Goal: Navigation & Orientation: Find specific page/section

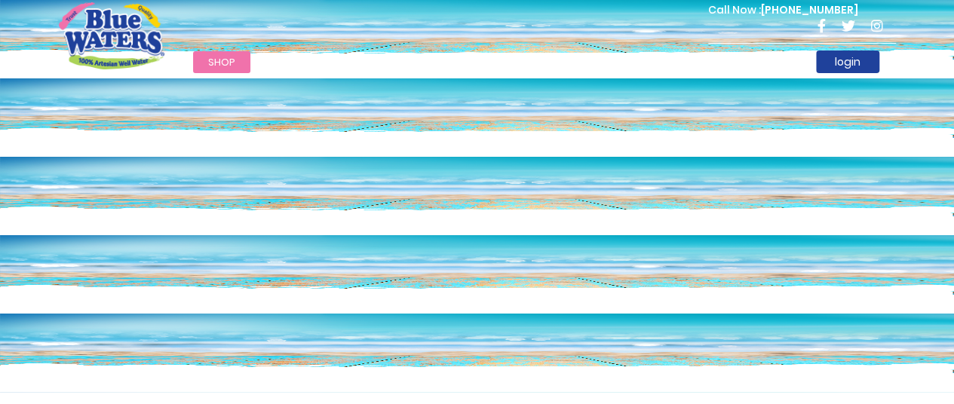
click at [491, 8] on div "Call Now : [PHONE_NUMBER]" at bounding box center [541, 27] width 709 height 52
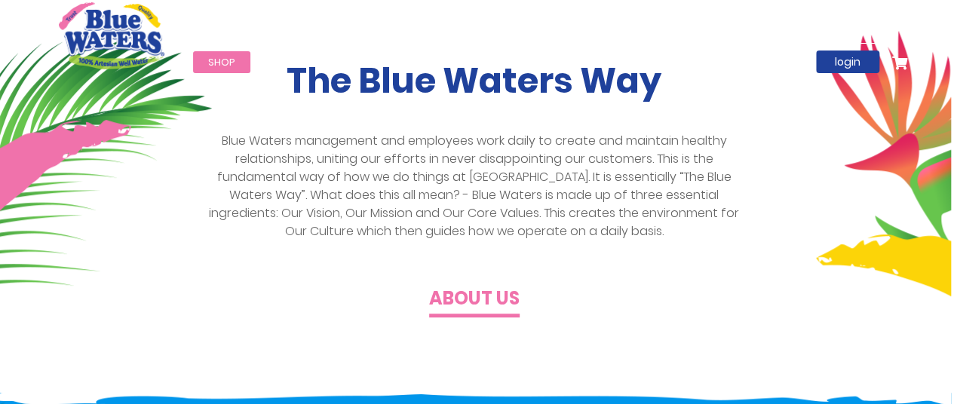
scroll to position [387, 4]
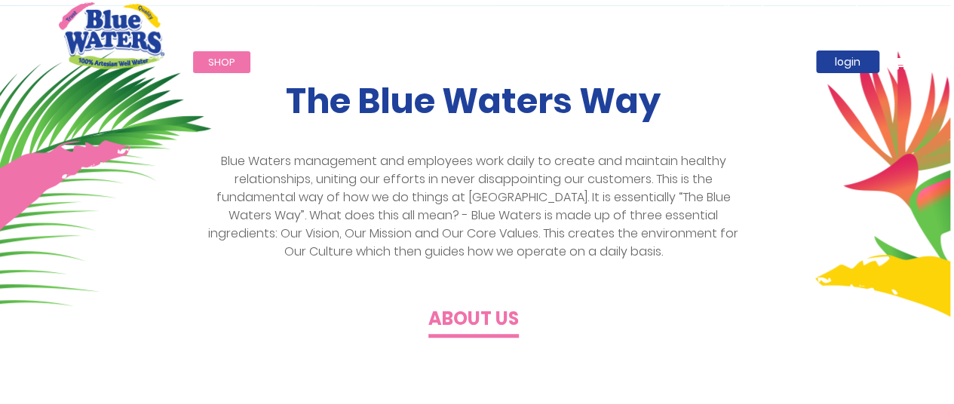
click at [476, 320] on h4 "About us" at bounding box center [473, 319] width 90 height 22
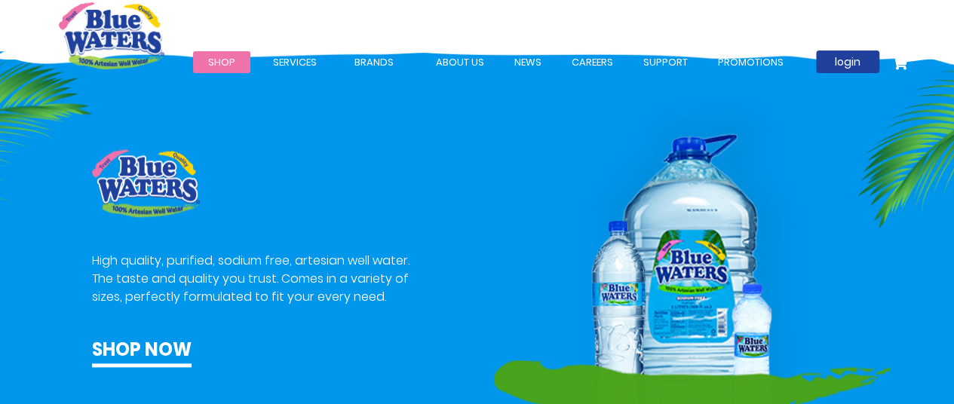
scroll to position [749, 0]
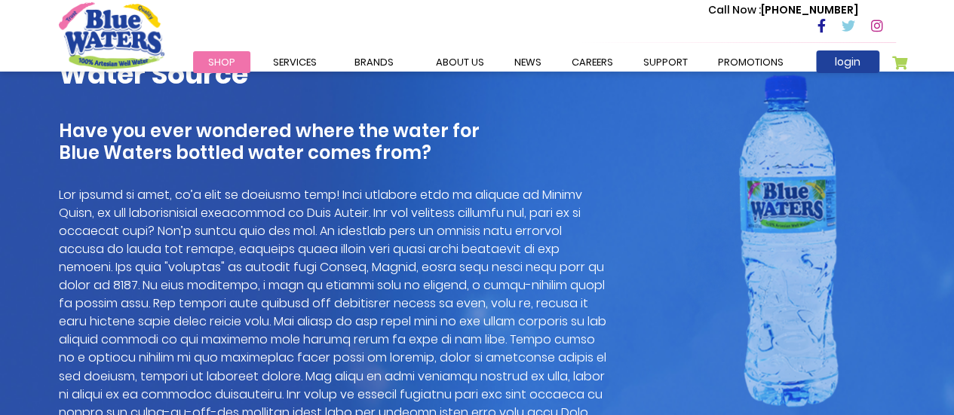
scroll to position [1061, 0]
click at [256, 213] on p at bounding box center [334, 320] width 550 height 271
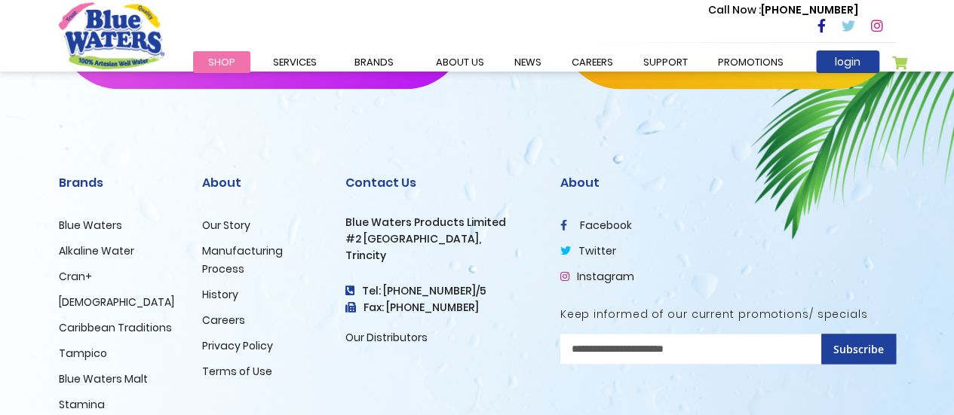
scroll to position [3778, 0]
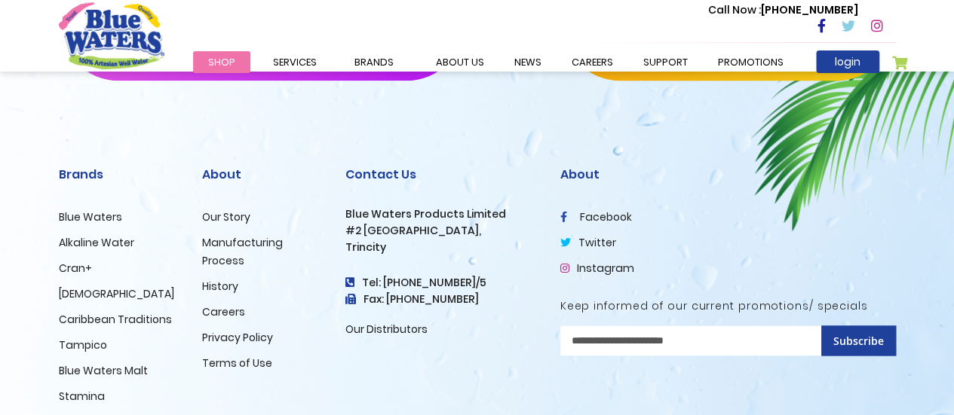
click at [375, 103] on div "[PHONE_NUMBER] Call us now Follow us for latest updates" at bounding box center [477, 13] width 954 height 256
click at [603, 60] on link "careers" at bounding box center [592, 62] width 72 height 22
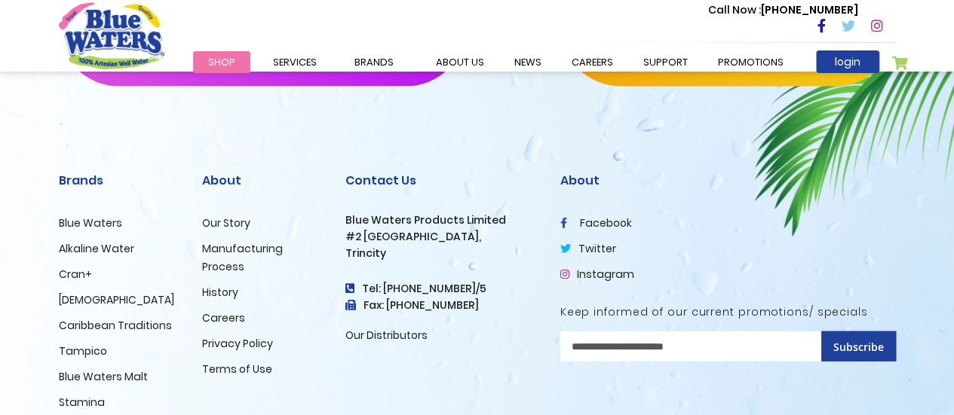
scroll to position [1590, 0]
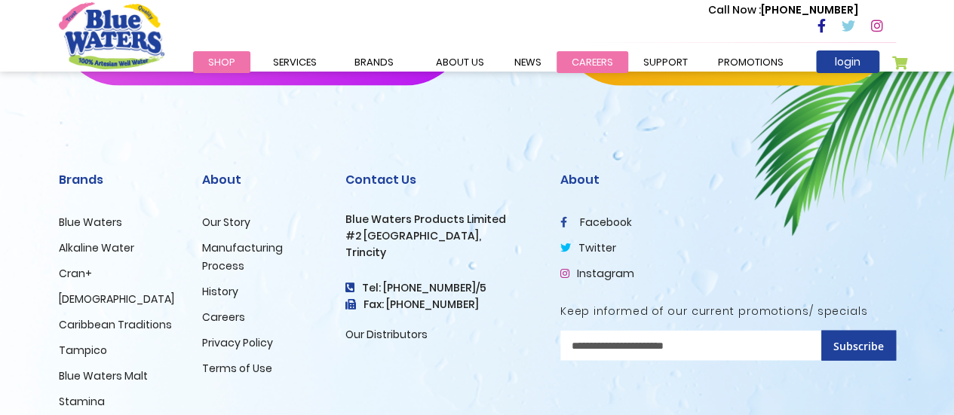
click at [595, 60] on link "careers" at bounding box center [592, 62] width 72 height 22
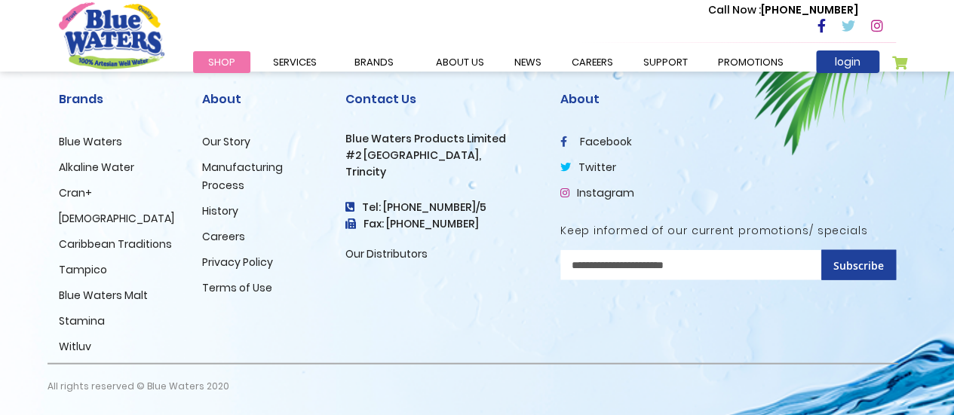
scroll to position [1672, 0]
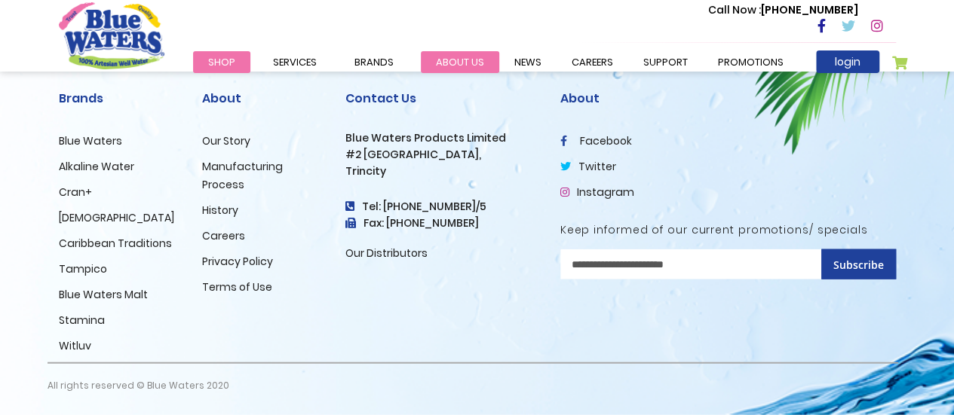
click at [467, 60] on link "about us" at bounding box center [460, 62] width 78 height 22
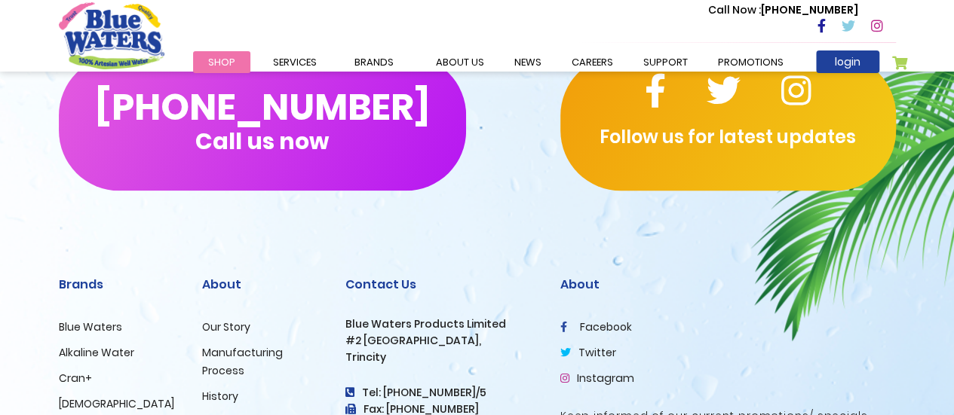
scroll to position [3838, 0]
